Goal: Navigation & Orientation: Understand site structure

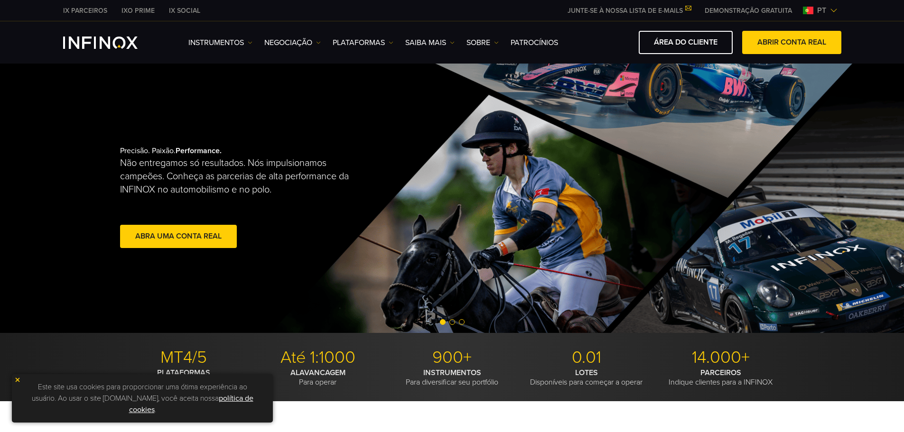
click at [17, 379] on img at bounding box center [17, 380] width 7 height 7
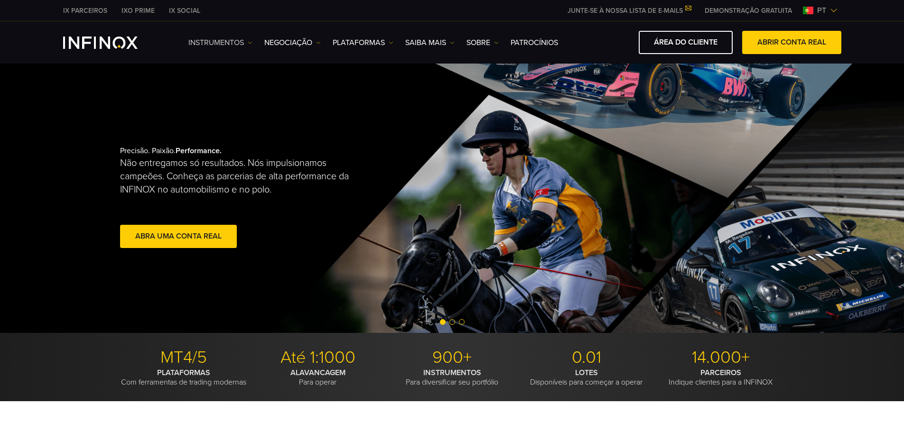
click at [213, 47] on link "Instrumentos" at bounding box center [220, 42] width 64 height 11
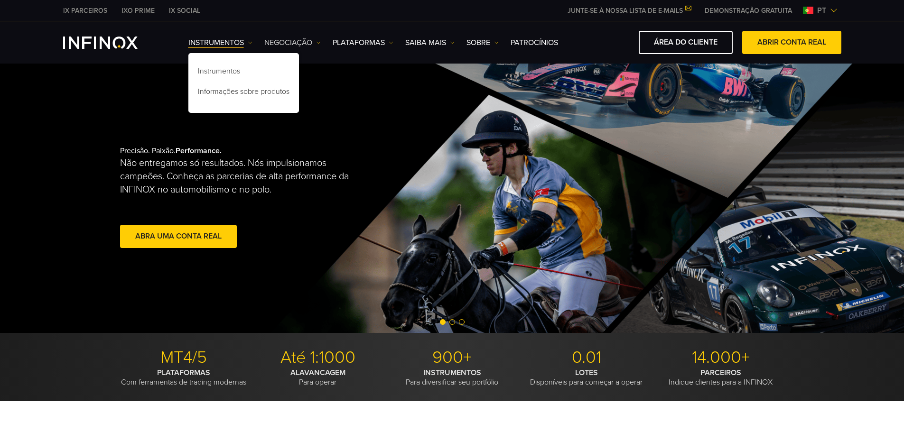
click at [305, 45] on link "NEGOCIAÇÃO" at bounding box center [292, 42] width 56 height 11
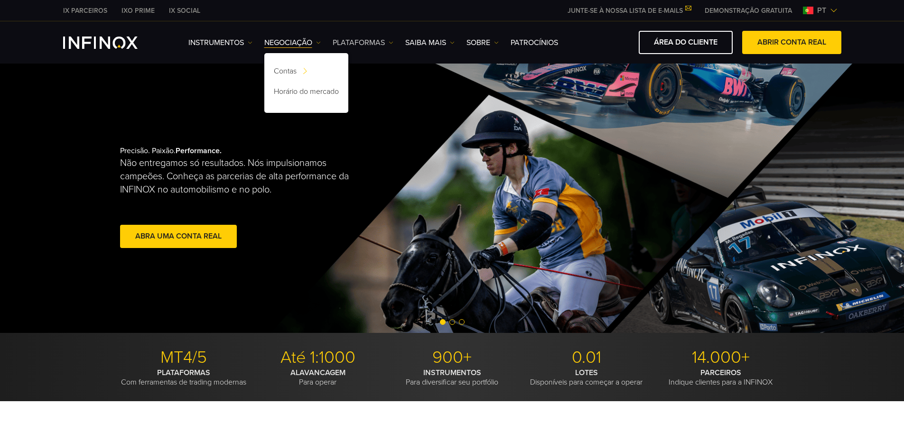
click at [358, 43] on link "PLATAFORMAS" at bounding box center [363, 42] width 61 height 11
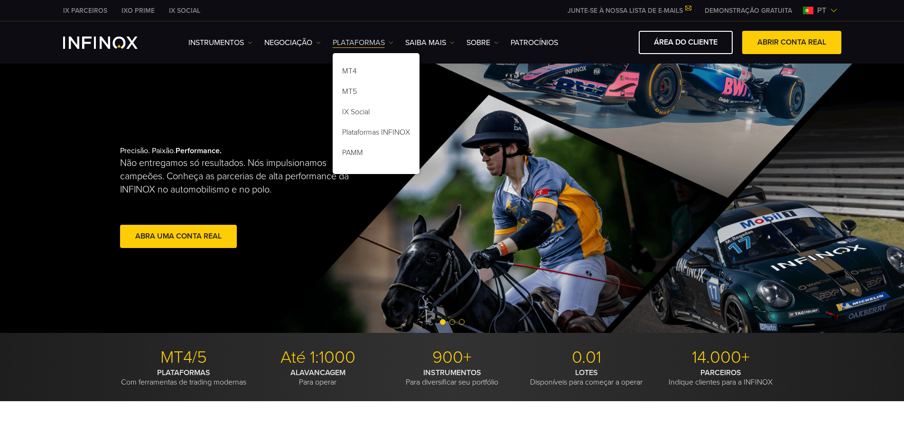
click at [363, 38] on link "PLATAFORMAS" at bounding box center [363, 42] width 61 height 11
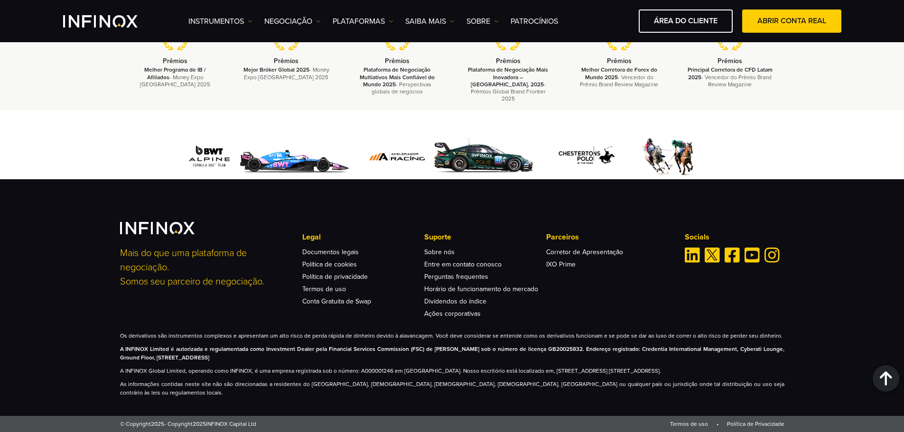
scroll to position [3322, 0]
click at [438, 256] on link "Sobre nós" at bounding box center [439, 252] width 30 height 8
click at [695, 262] on img "Linkedin" at bounding box center [692, 255] width 15 height 15
click at [858, 225] on div "Mais do que uma plataforma de negociação. Somos seu parceiro de negociação. Leg…" at bounding box center [452, 297] width 904 height 237
